Goal: Communication & Community: Share content

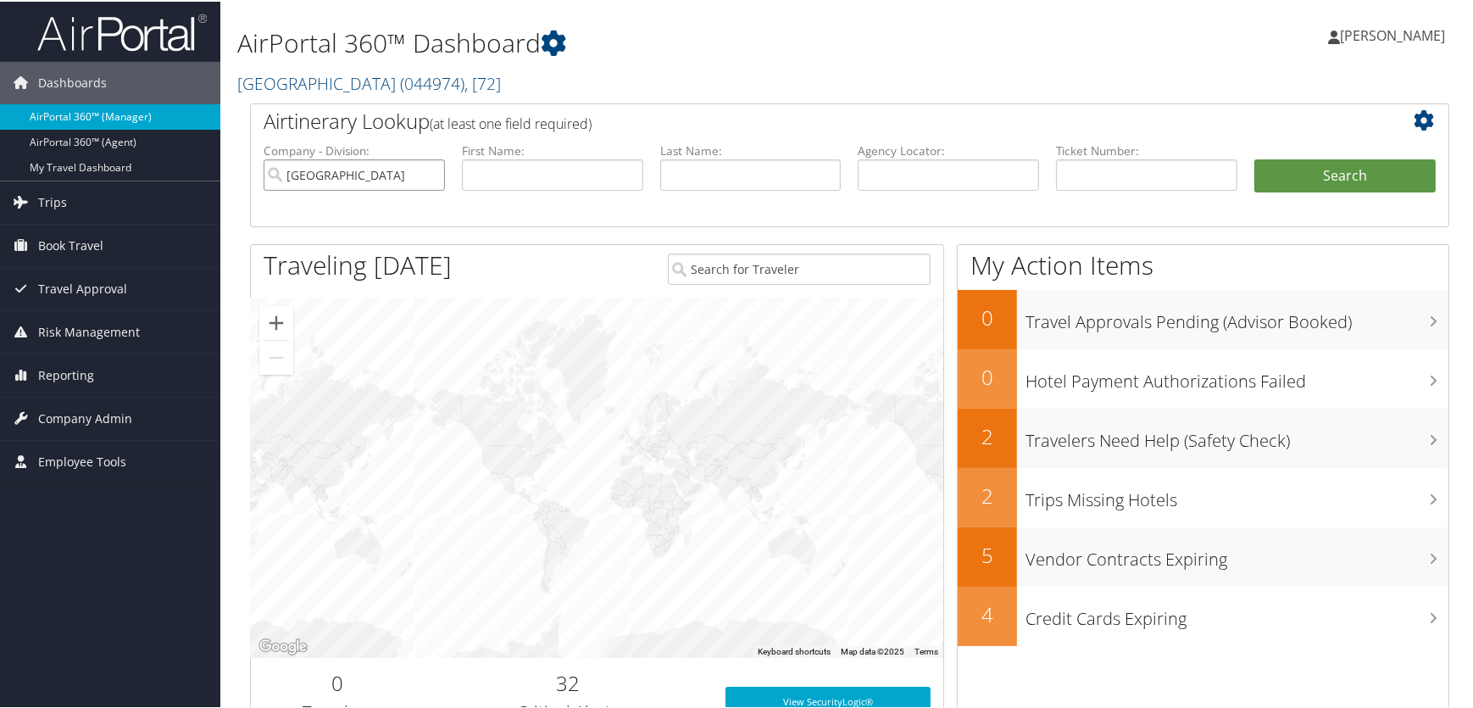
drag, startPoint x: 371, startPoint y: 172, endPoint x: 0, endPoint y: 120, distance: 375.0
drag, startPoint x: 899, startPoint y: 175, endPoint x: 884, endPoint y: 178, distance: 15.5
click at [899, 176] on input "text" at bounding box center [948, 173] width 181 height 31
paste input "D828DL"
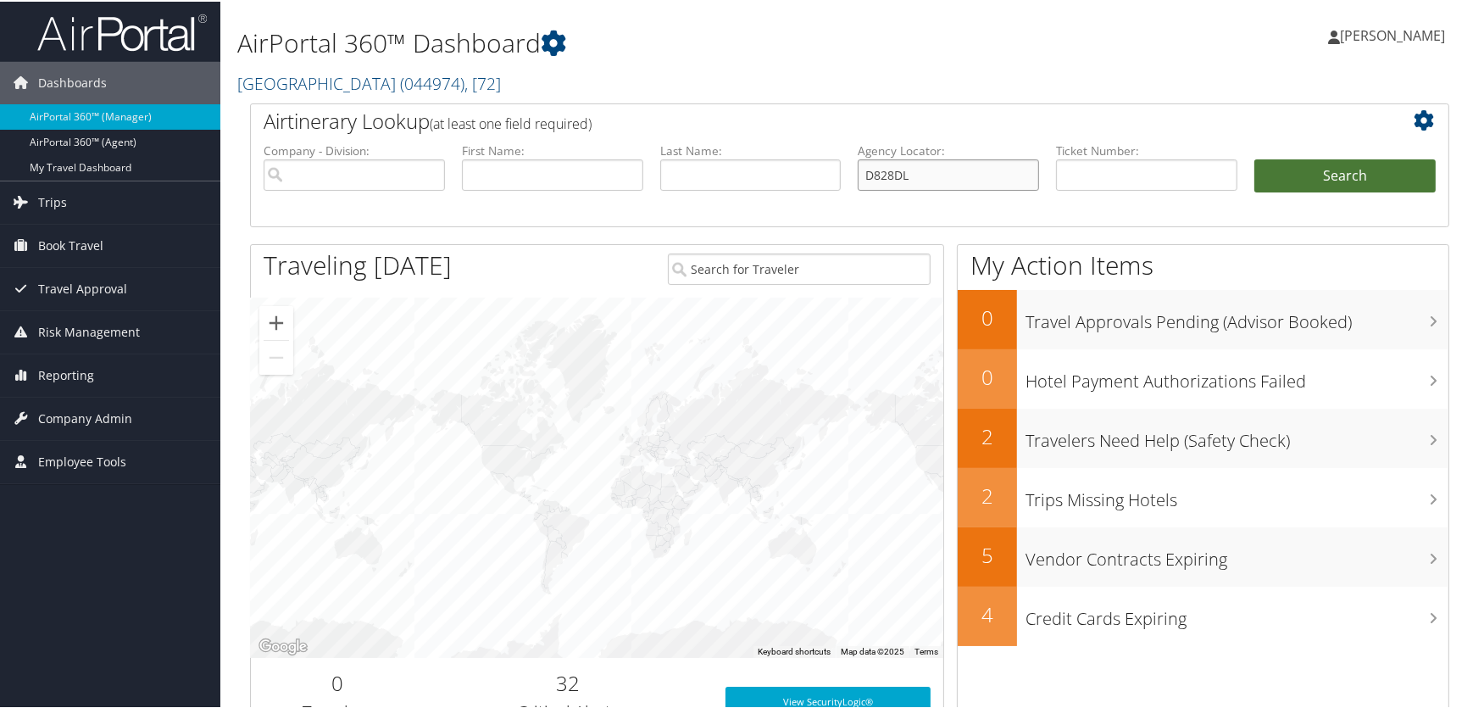
type input "D828DL"
click at [1350, 175] on button "Search" at bounding box center [1345, 175] width 181 height 34
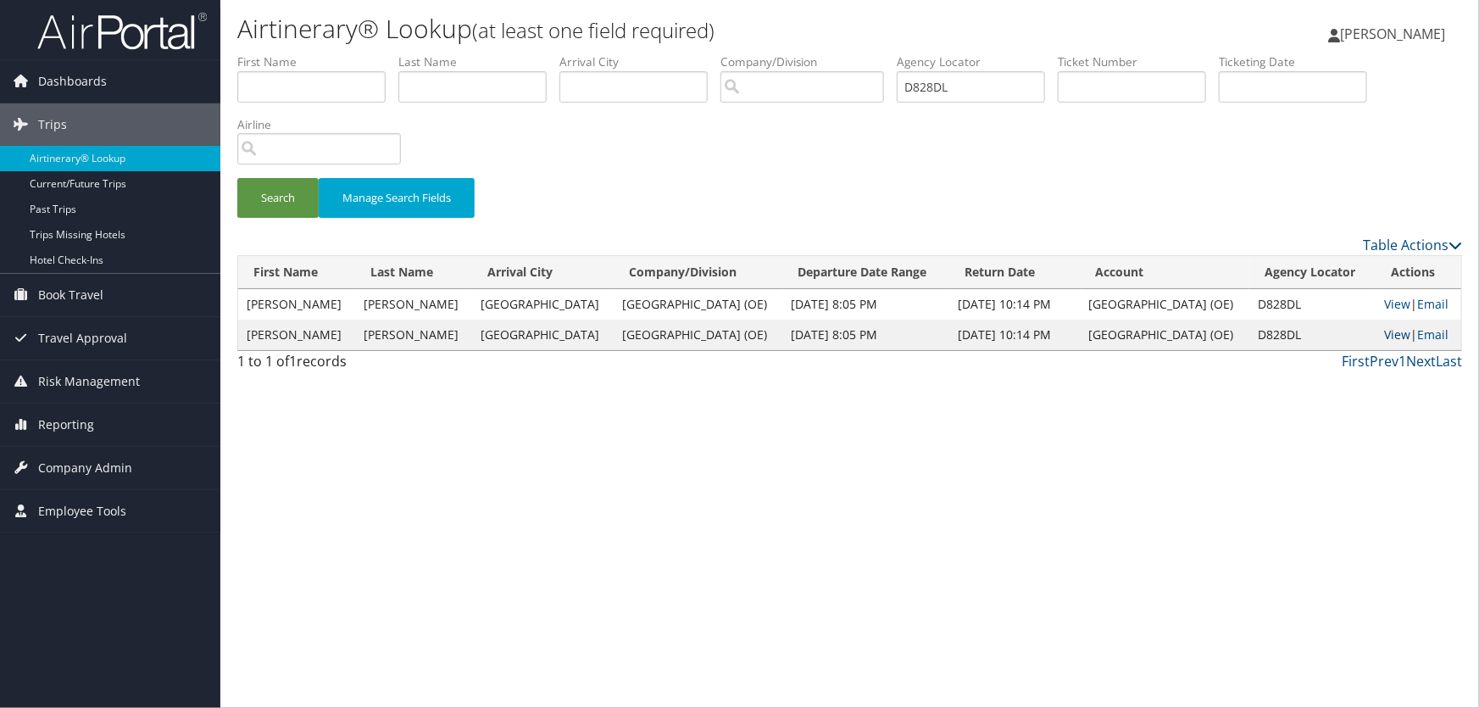
click at [1385, 328] on link "View" at bounding box center [1398, 334] width 26 height 16
click at [1385, 298] on link "View" at bounding box center [1398, 304] width 26 height 16
click at [1385, 296] on link "View" at bounding box center [1398, 304] width 26 height 16
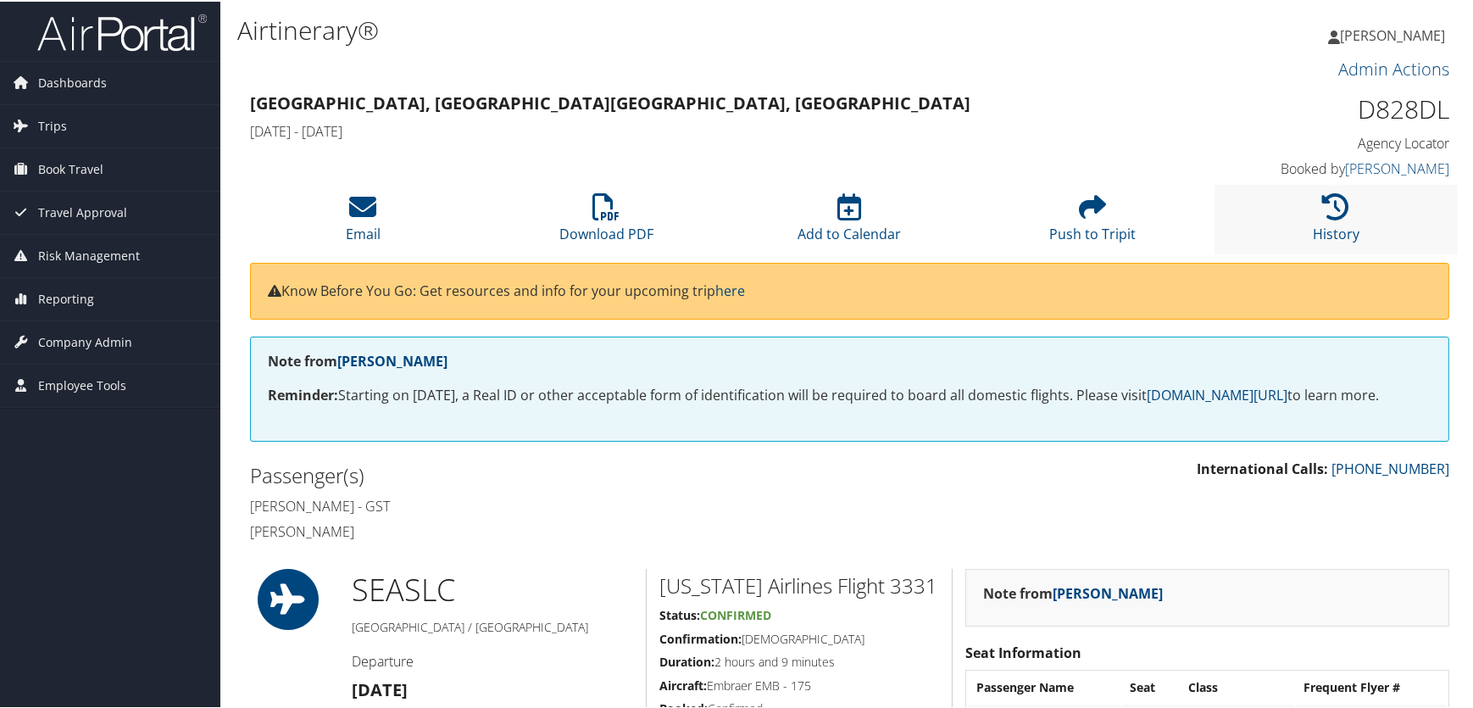
click at [1337, 220] on li "History" at bounding box center [1336, 217] width 243 height 69
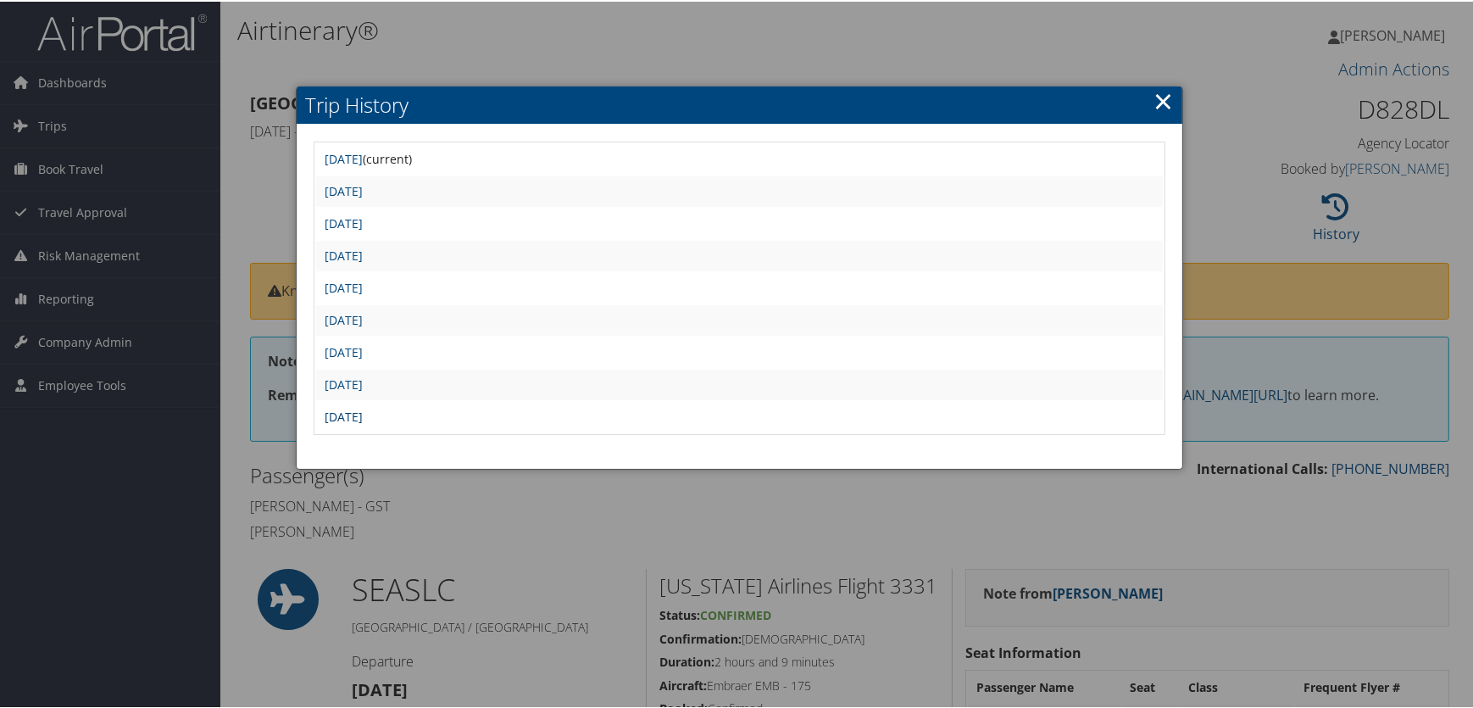
click at [363, 407] on link "Fri Aug 29 10:41:42 MDT 2025" at bounding box center [344, 415] width 38 height 16
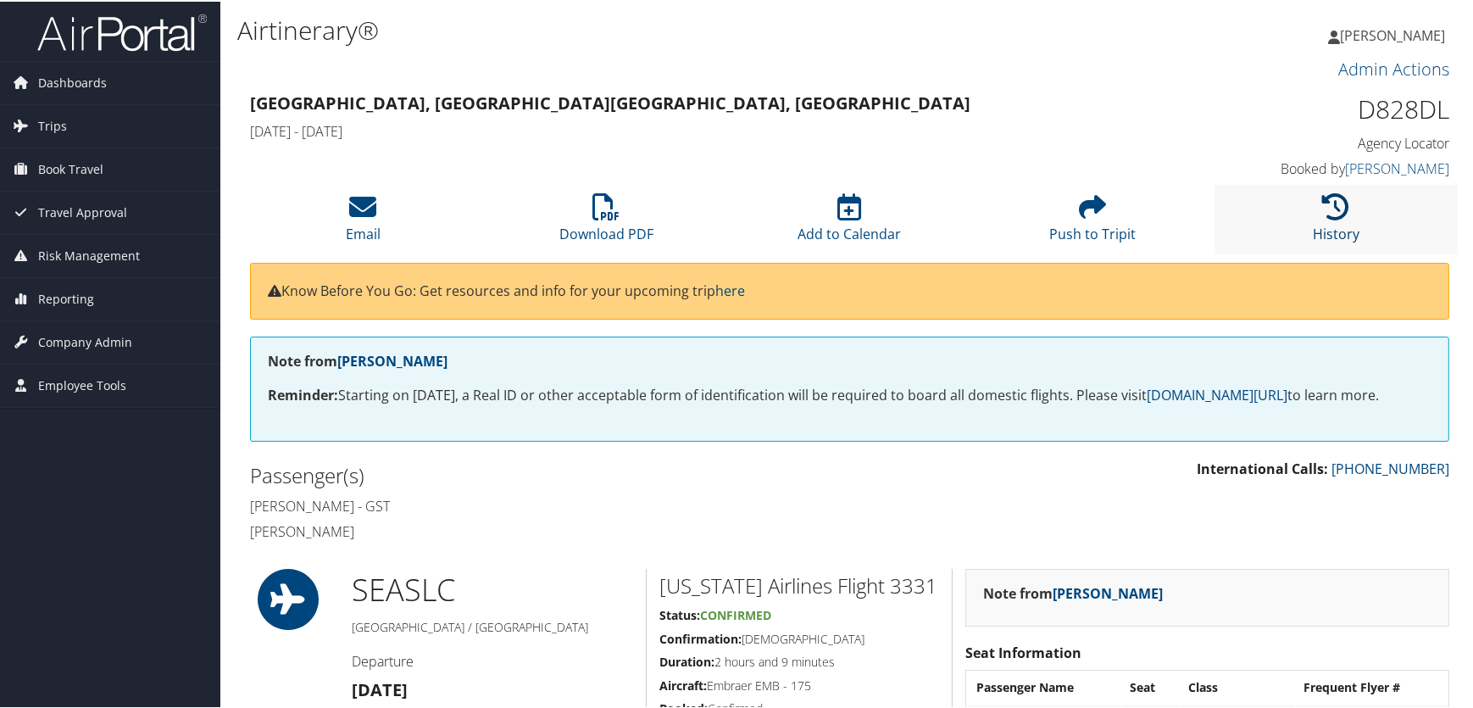
click at [1336, 226] on link "History" at bounding box center [1336, 221] width 47 height 41
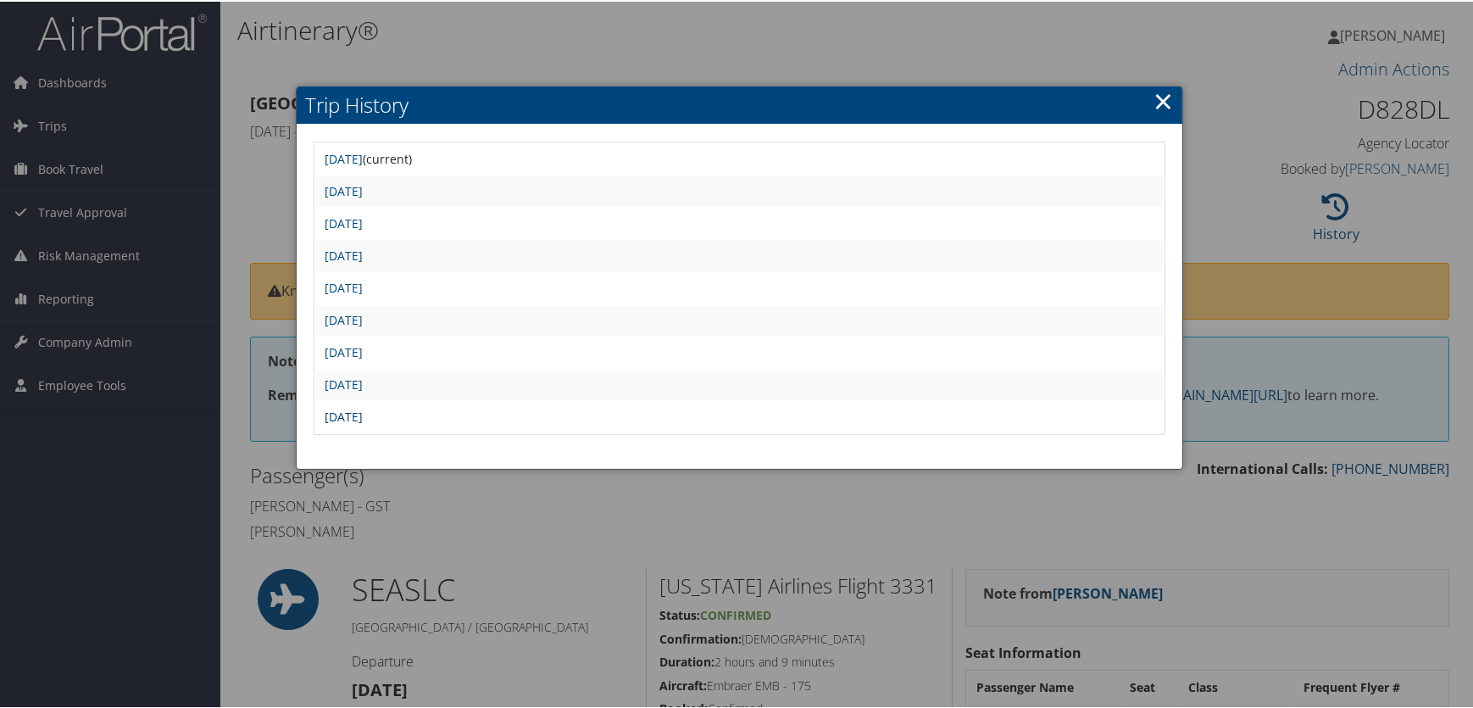
click at [363, 413] on link "[DATE]" at bounding box center [344, 415] width 38 height 16
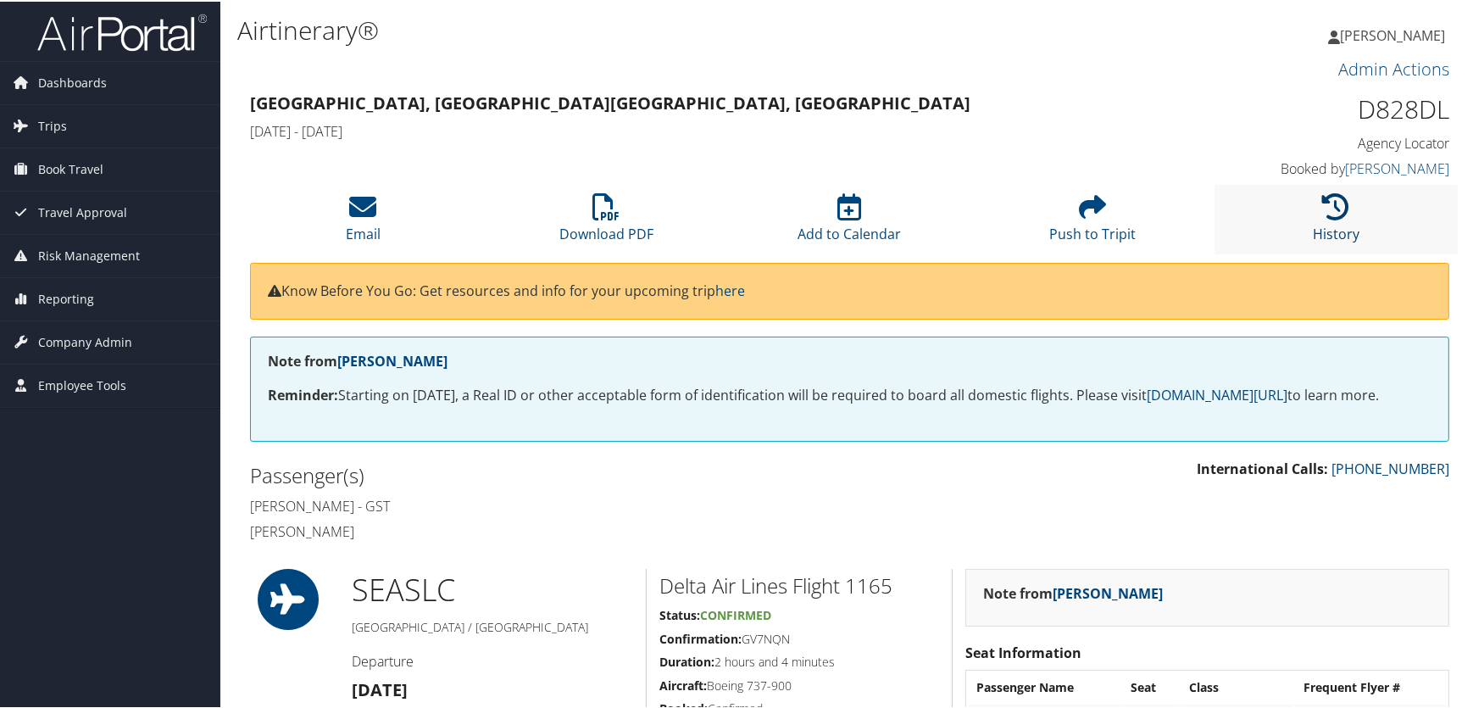
click at [1328, 215] on icon at bounding box center [1336, 205] width 27 height 27
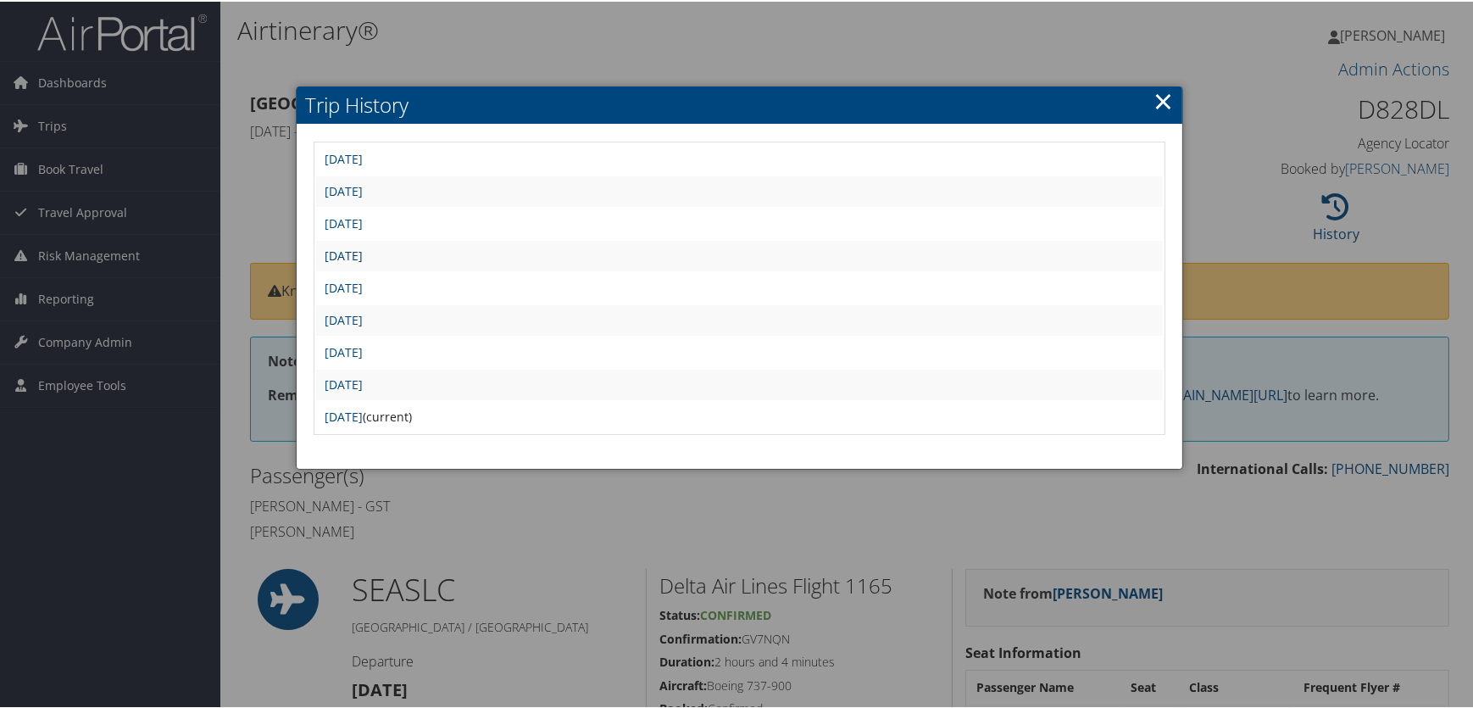
click at [363, 254] on link "Thu Sep 4 12:17:11 MDT 2025" at bounding box center [344, 254] width 38 height 16
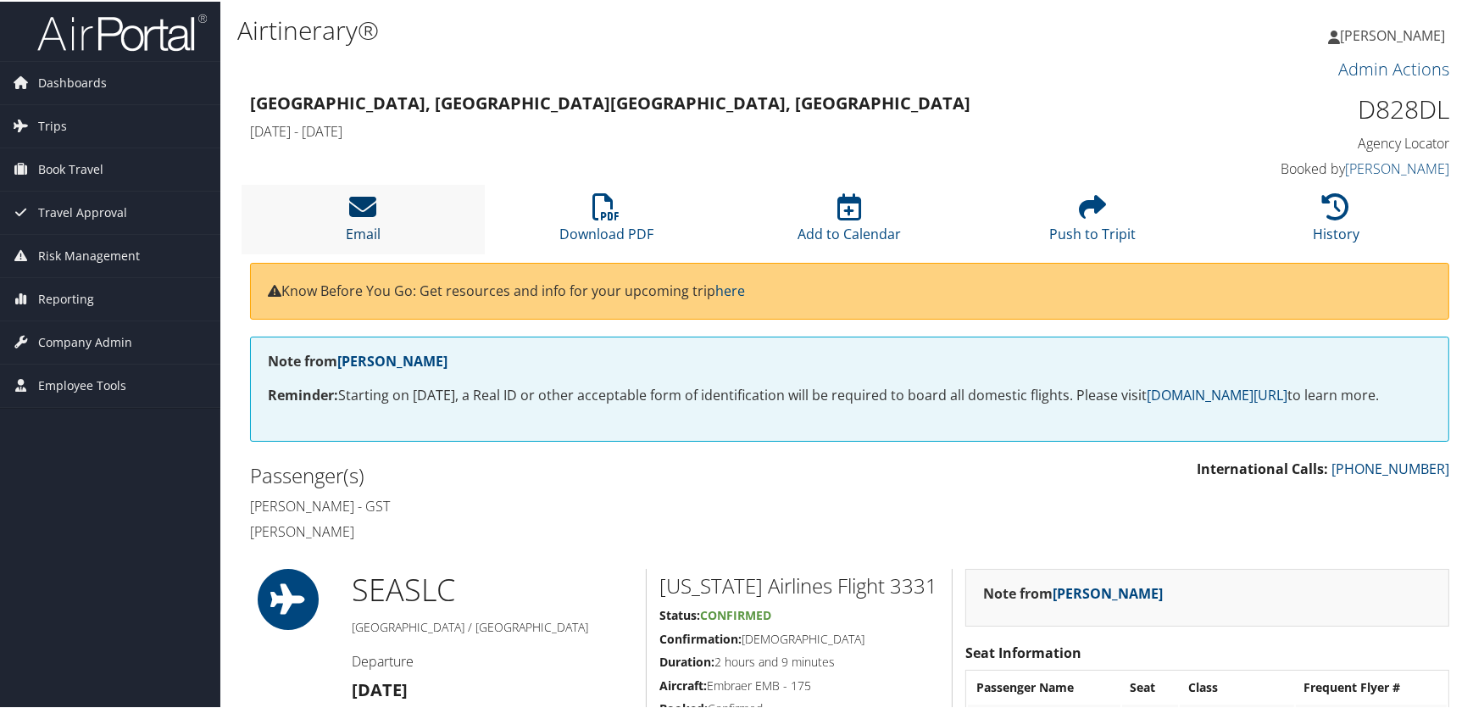
click at [365, 228] on link "Email" at bounding box center [363, 221] width 35 height 41
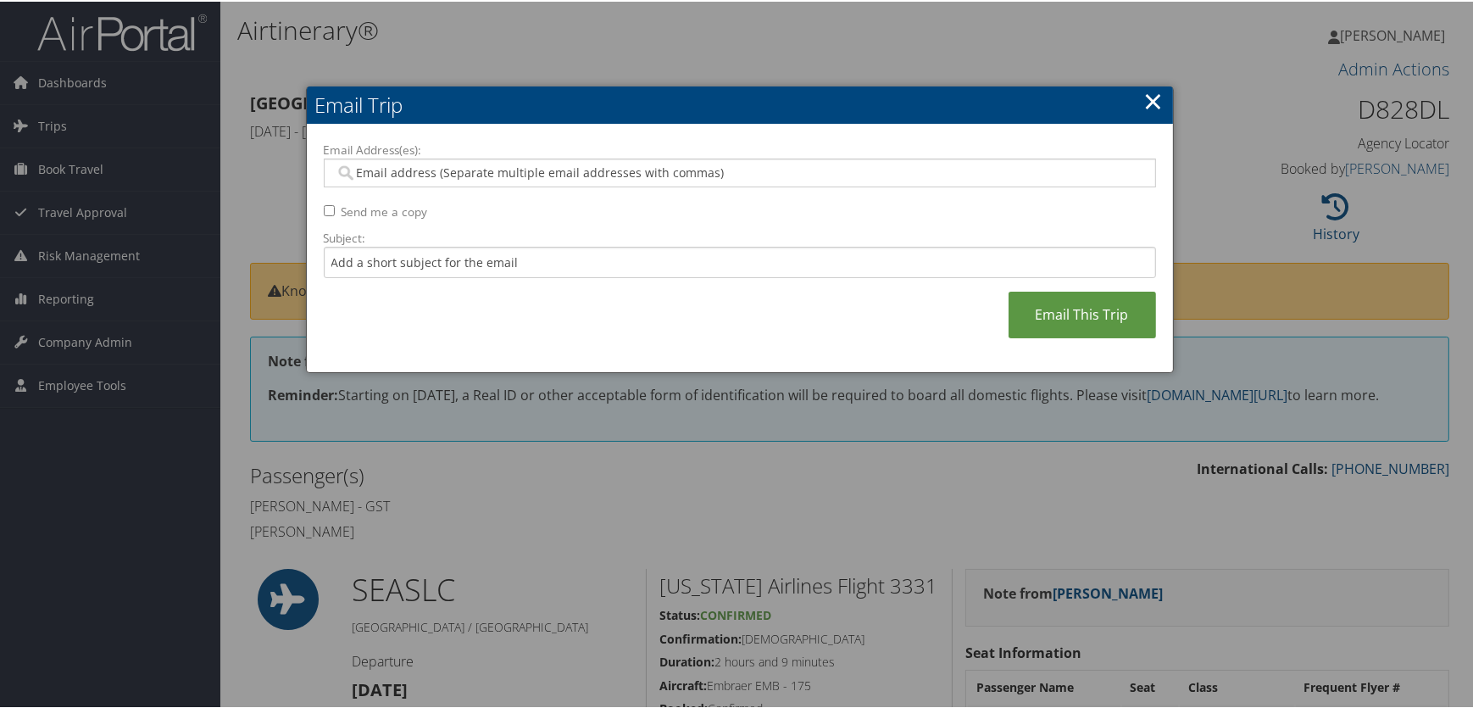
click at [363, 178] on input "Email Address(es):" at bounding box center [740, 171] width 810 height 17
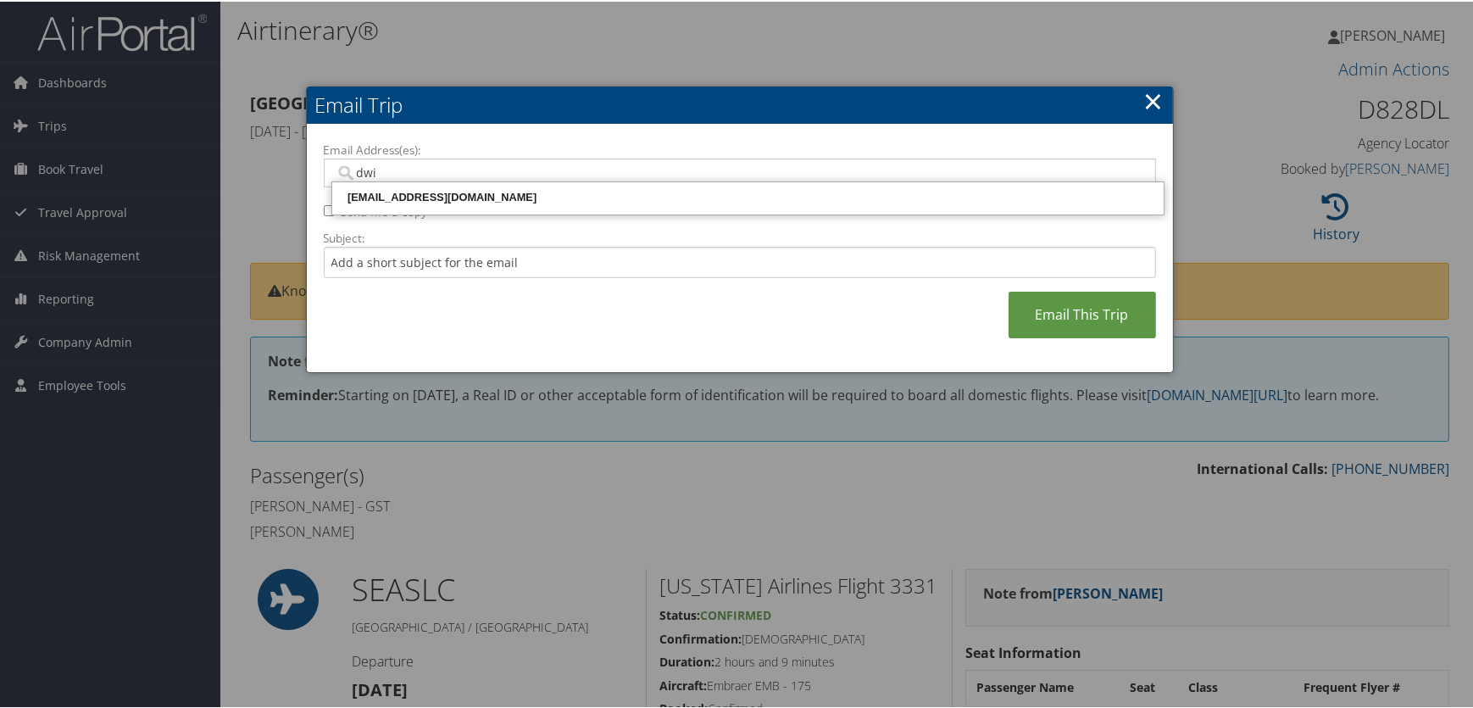
type input "dwil"
click at [554, 187] on div "DWILLBORN@SALTLAKECOUNTY.GOV" at bounding box center [748, 195] width 827 height 17
type input "DWILLBORN@SALTLAKECOUNTY.GOV"
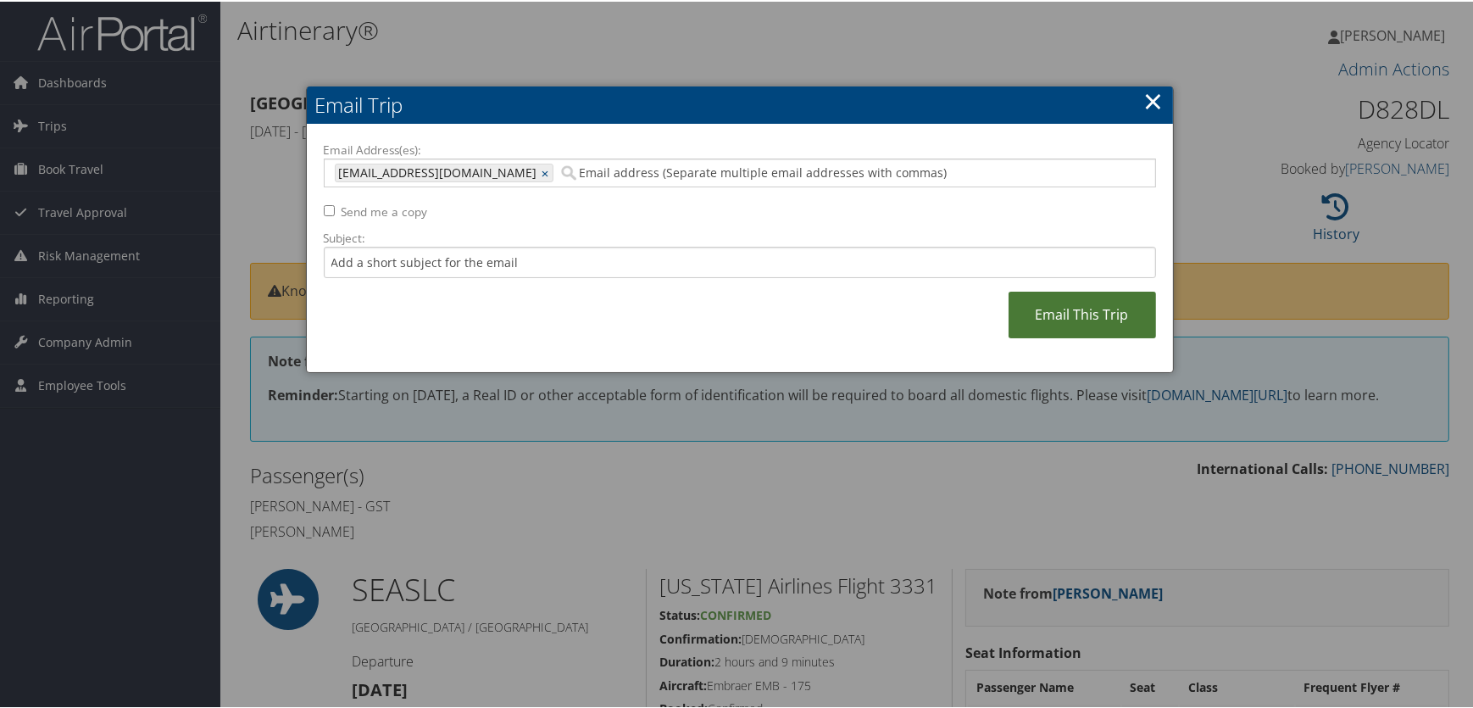
click at [1096, 320] on link "Email This Trip" at bounding box center [1083, 313] width 148 height 47
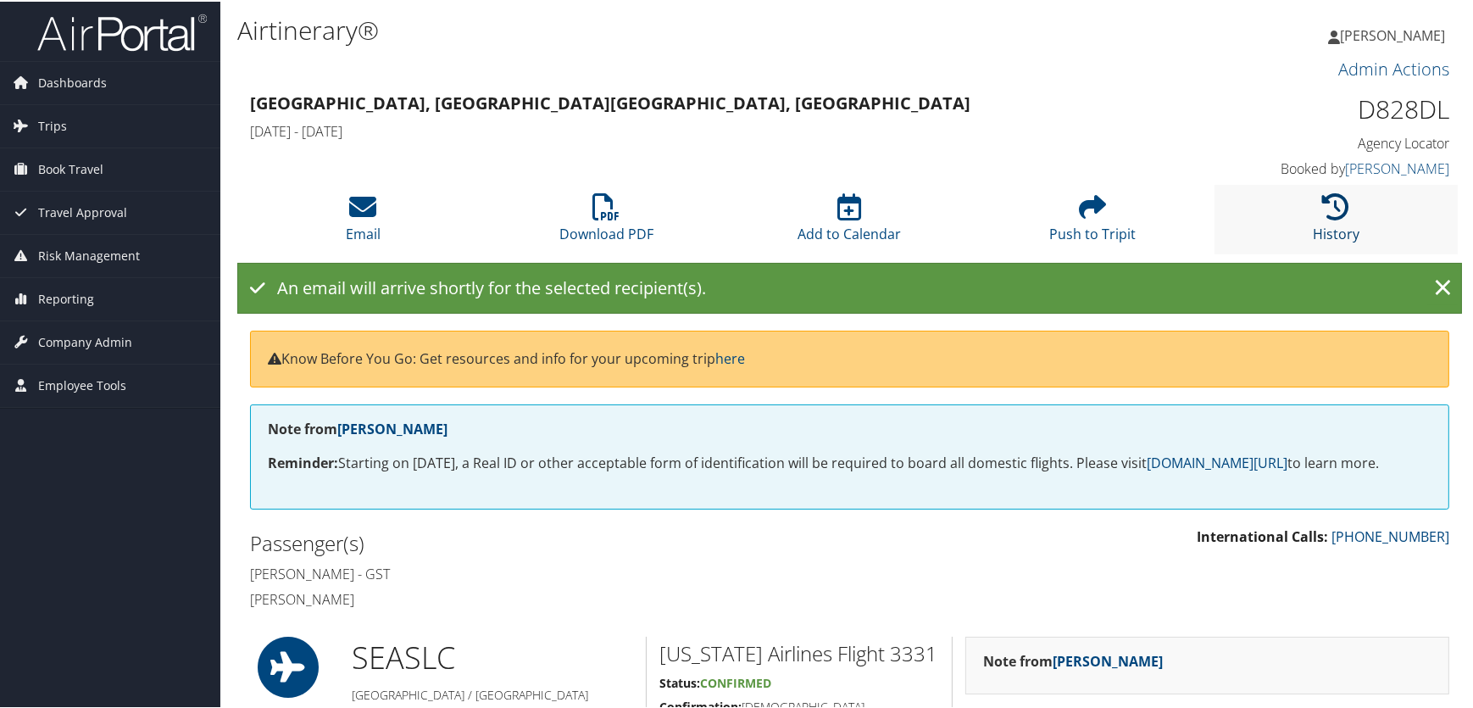
click at [1338, 206] on icon at bounding box center [1336, 205] width 27 height 27
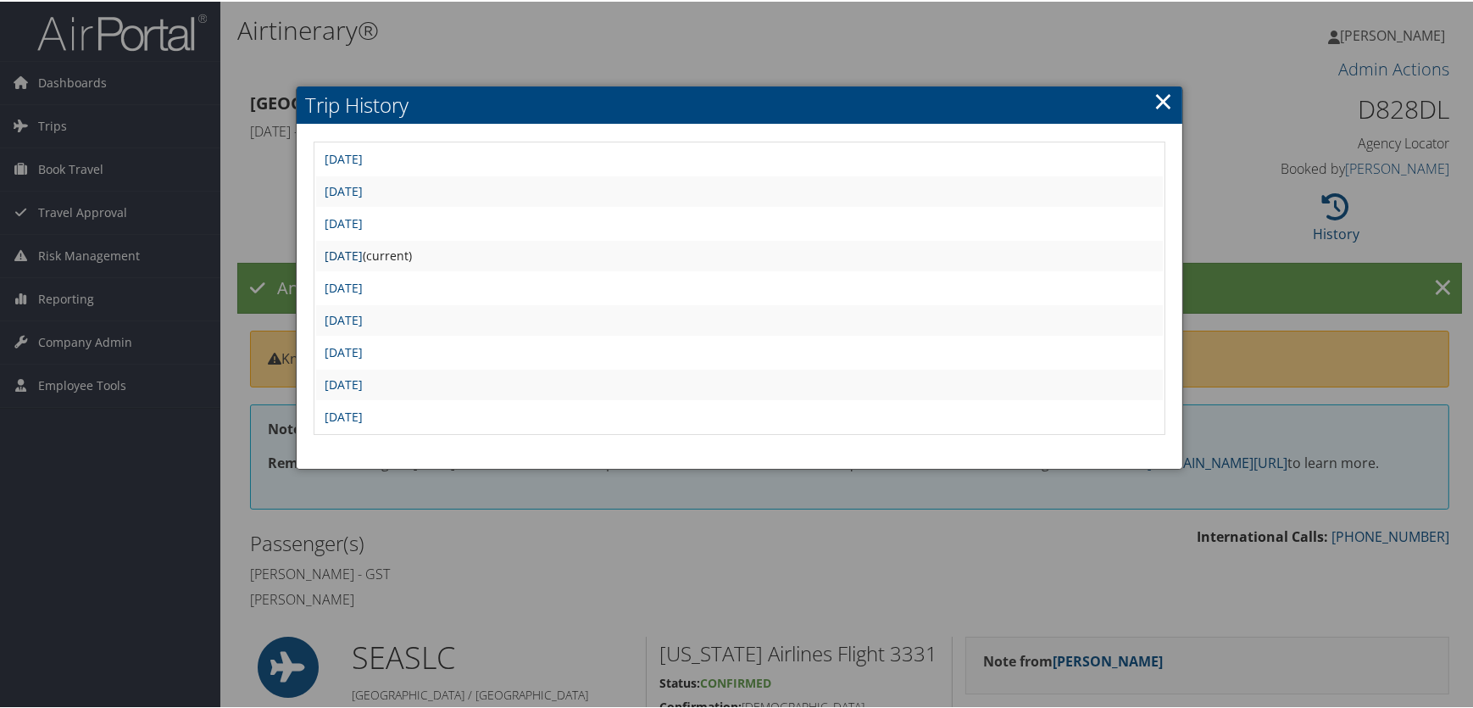
click at [363, 251] on link "Thu Sep 4 12:17:11 MDT 2025" at bounding box center [344, 254] width 38 height 16
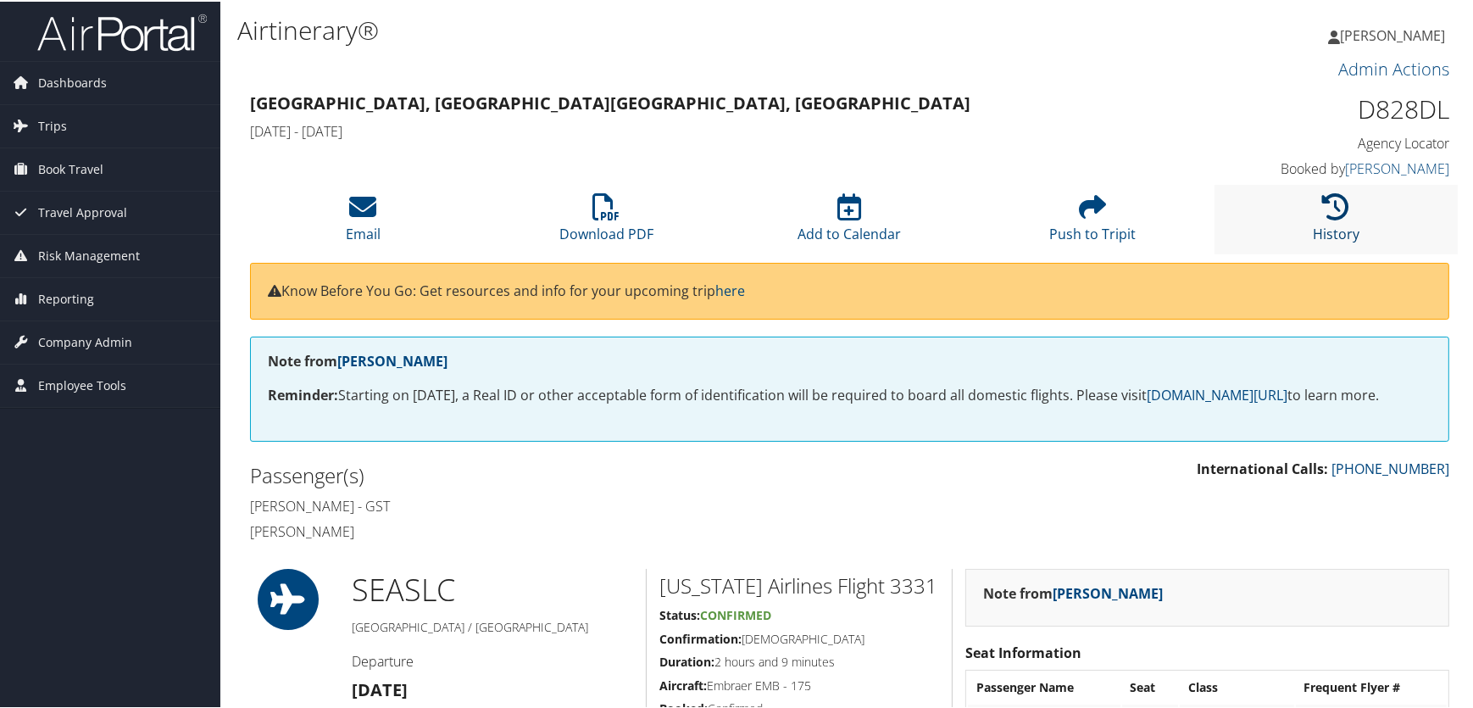
click at [1334, 219] on icon at bounding box center [1336, 205] width 27 height 27
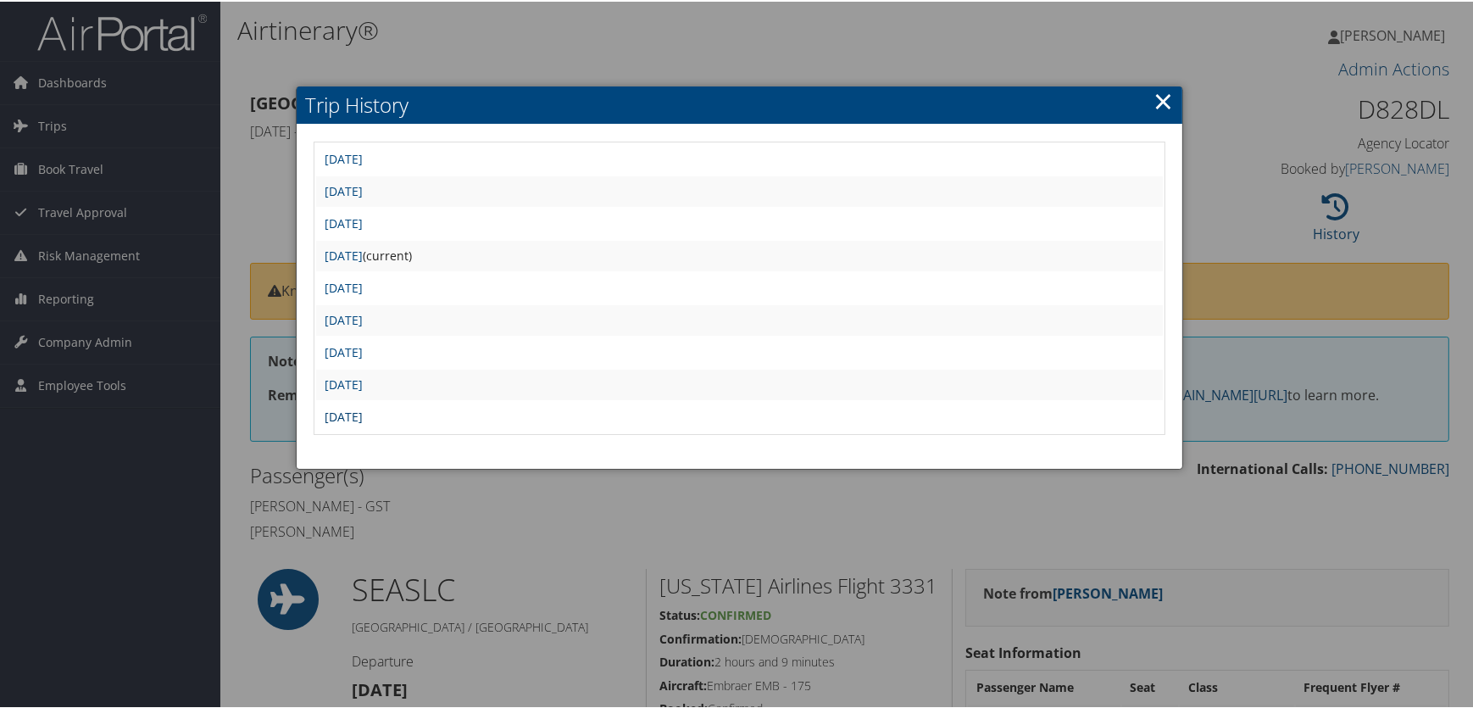
click at [363, 412] on link "[DATE]" at bounding box center [344, 415] width 38 height 16
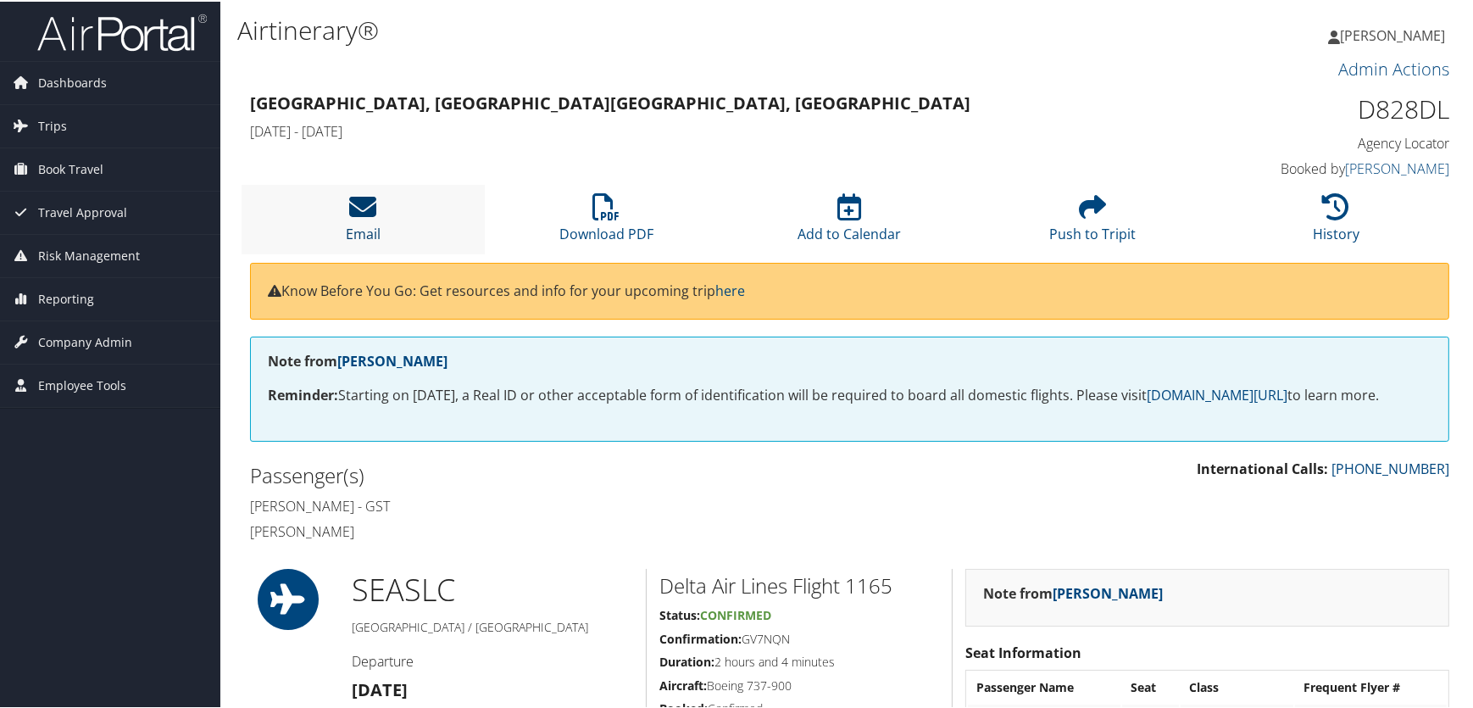
click at [359, 203] on icon at bounding box center [363, 205] width 27 height 27
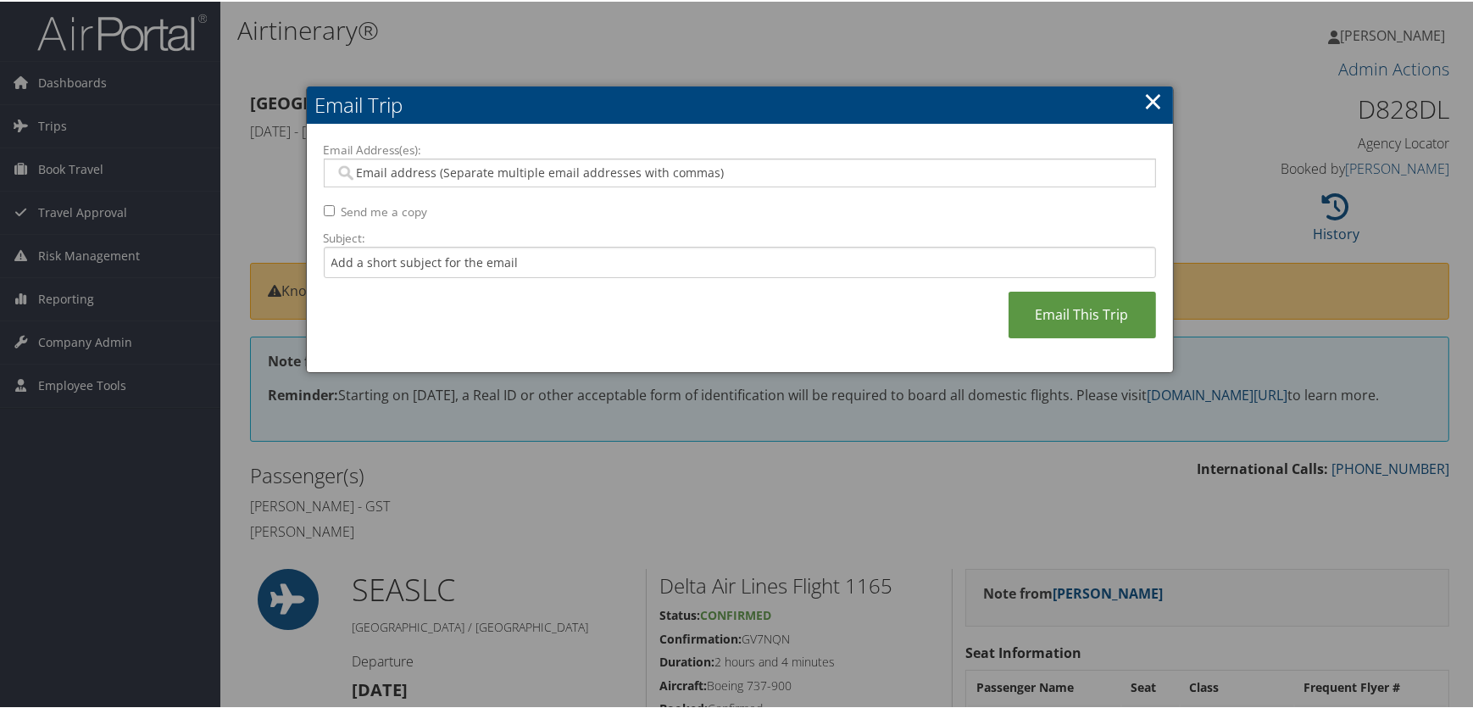
click at [489, 170] on input "Email Address(es):" at bounding box center [740, 171] width 810 height 17
type input "dw"
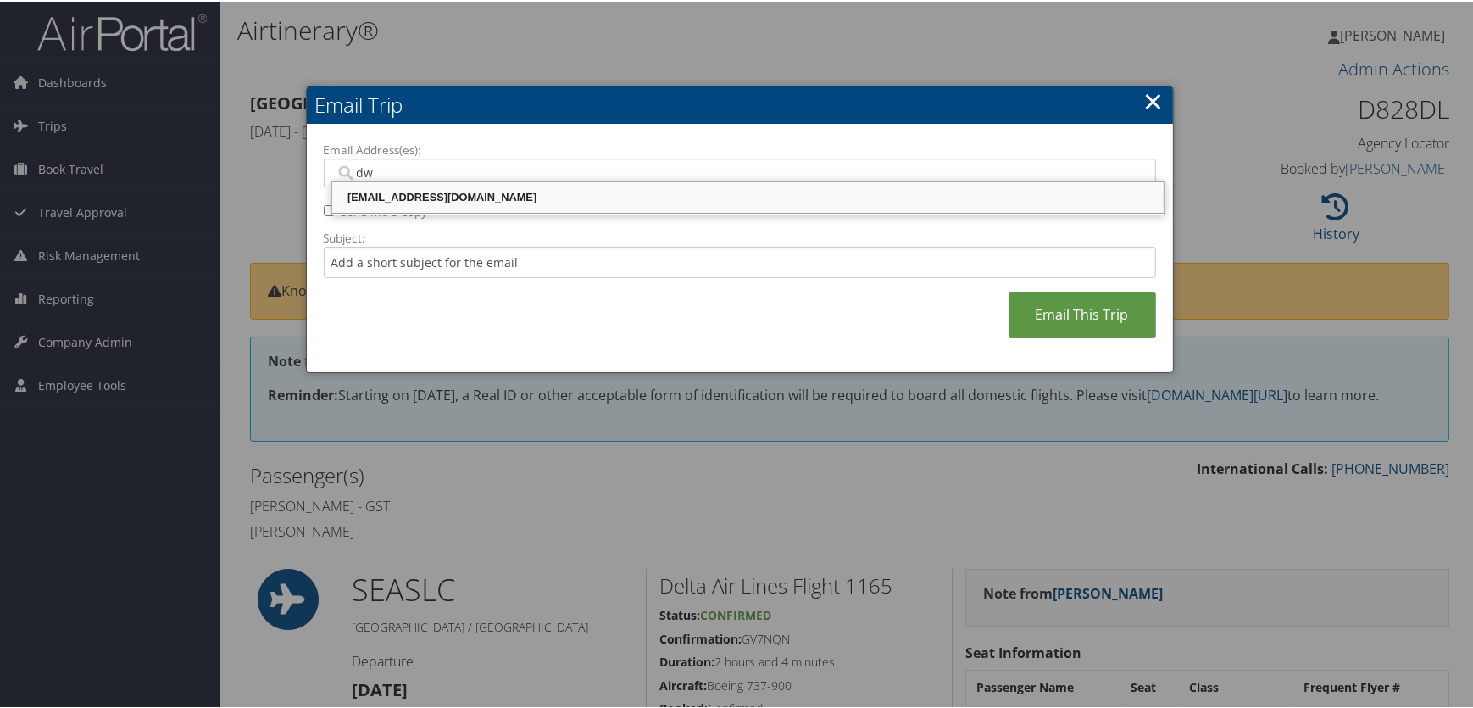
click at [535, 181] on li "[EMAIL_ADDRESS][DOMAIN_NAME]" at bounding box center [747, 196] width 833 height 32
type input "[EMAIL_ADDRESS][DOMAIN_NAME]"
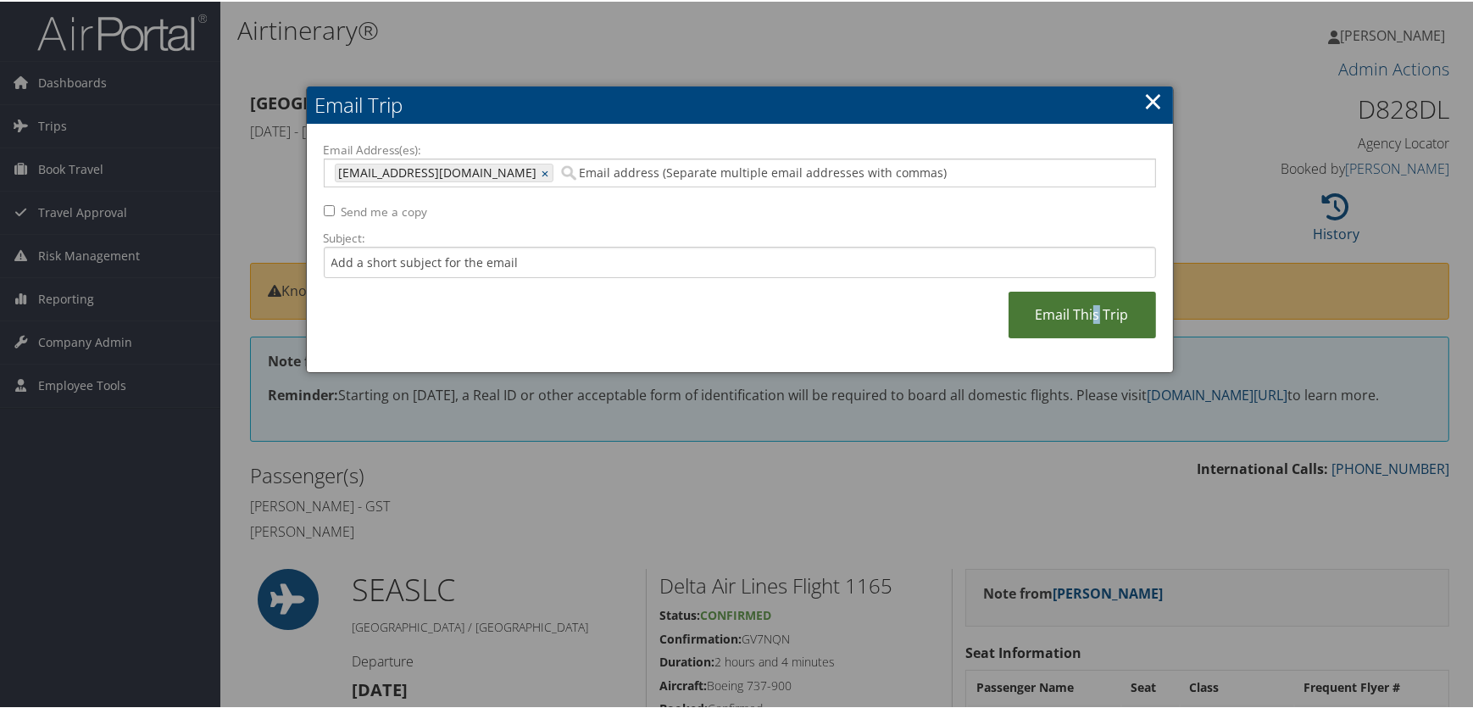
click at [1094, 296] on link "Email This Trip" at bounding box center [1083, 313] width 148 height 47
